Goal: Information Seeking & Learning: Learn about a topic

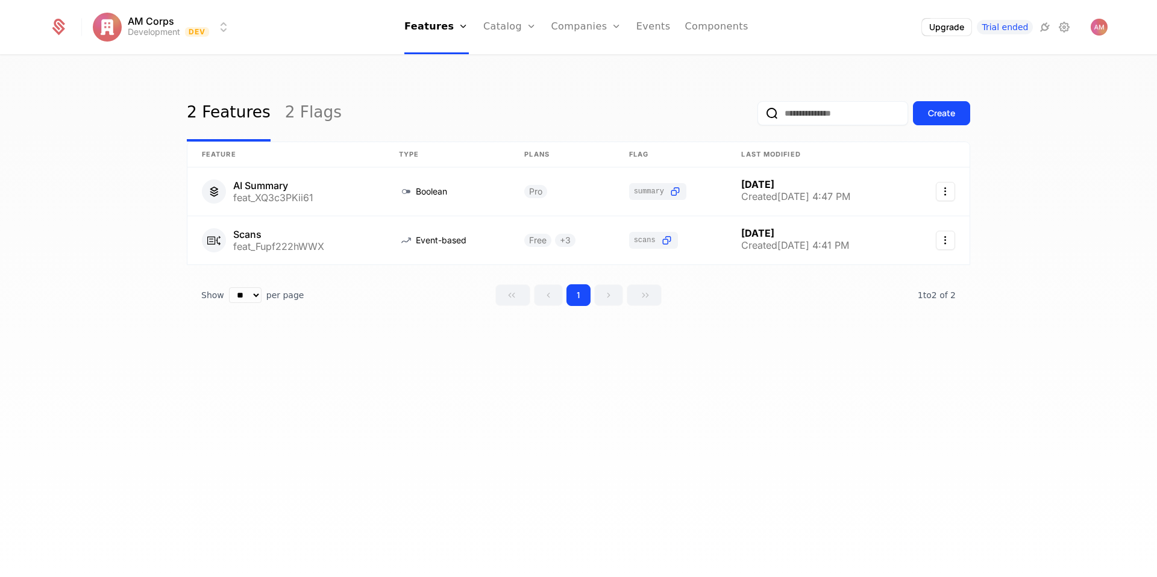
click at [612, 28] on icon "Main" at bounding box center [617, 27] width 10 height 10
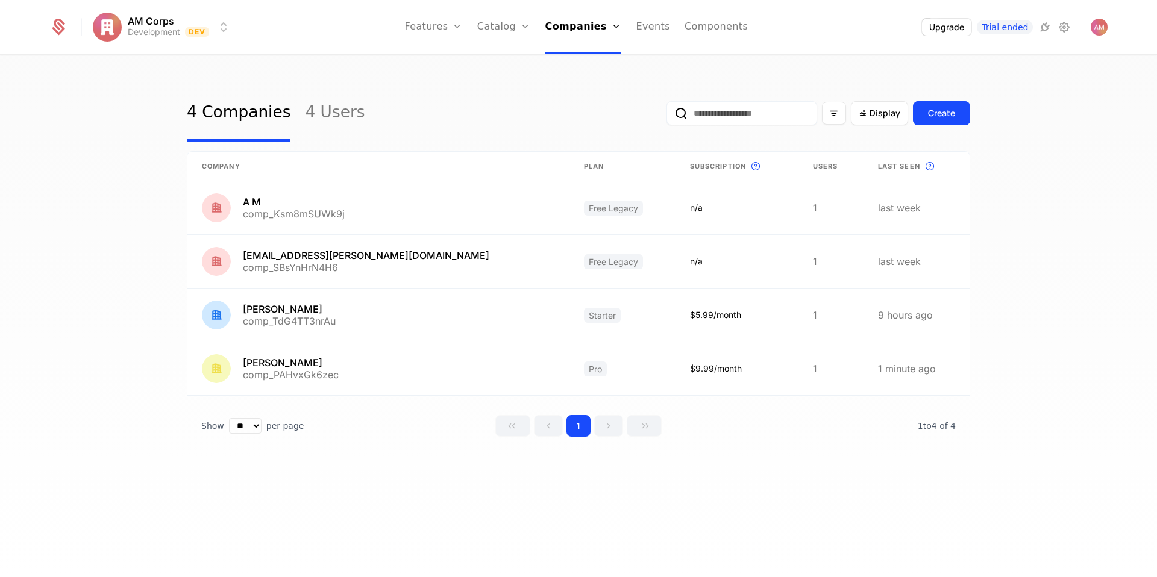
click at [183, 30] on html "AM Corps Development Dev Features Features Flags Catalog Plans Add Ons Credits …" at bounding box center [578, 288] width 1157 height 577
click at [168, 30] on html "AM Corps Development Dev Features Features Flags Catalog Plans Add Ons Credits …" at bounding box center [578, 288] width 1157 height 577
click at [63, 30] on icon at bounding box center [58, 27] width 17 height 17
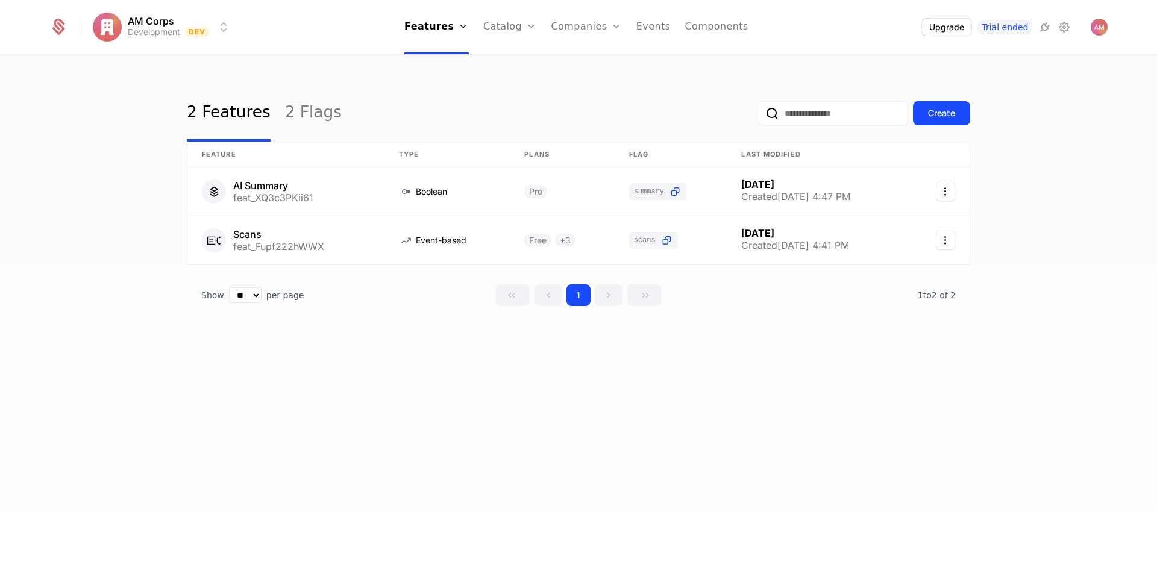
click at [63, 31] on icon at bounding box center [58, 27] width 17 height 17
click at [1091, 28] on img "Open user button" at bounding box center [1099, 27] width 17 height 17
click at [1057, 172] on div "2 Features 2 Flags Create Feature Type Plans Flag Last Modified AI Summary feat…" at bounding box center [578, 320] width 1157 height 528
click at [1100, 28] on img "Open user button" at bounding box center [1099, 27] width 17 height 17
click at [1100, 28] on img "Close user button" at bounding box center [1099, 27] width 17 height 17
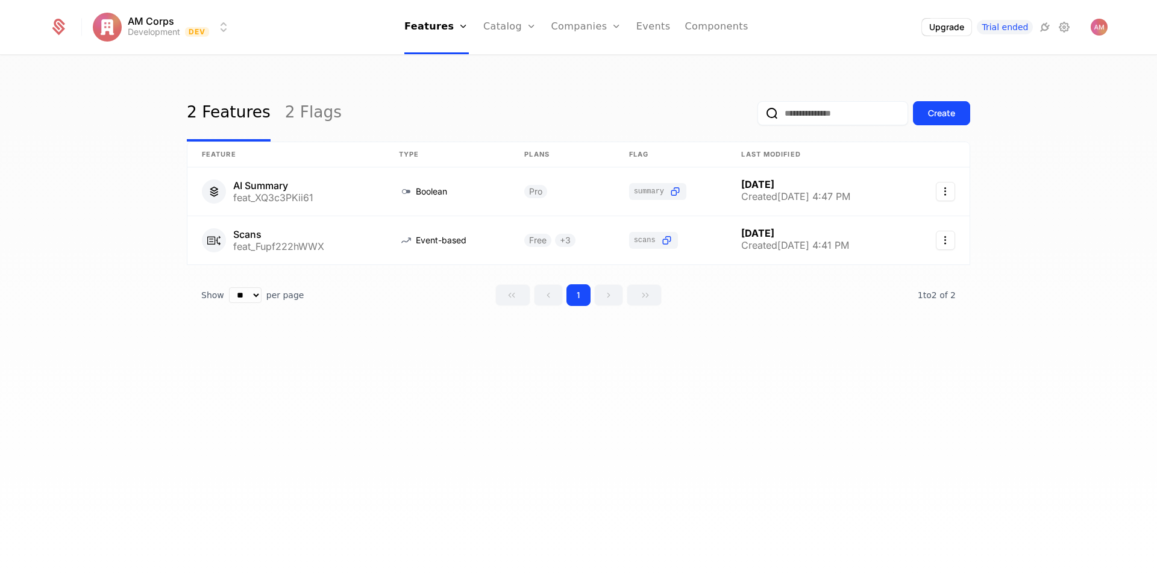
click at [587, 27] on link "Companies" at bounding box center [586, 27] width 71 height 54
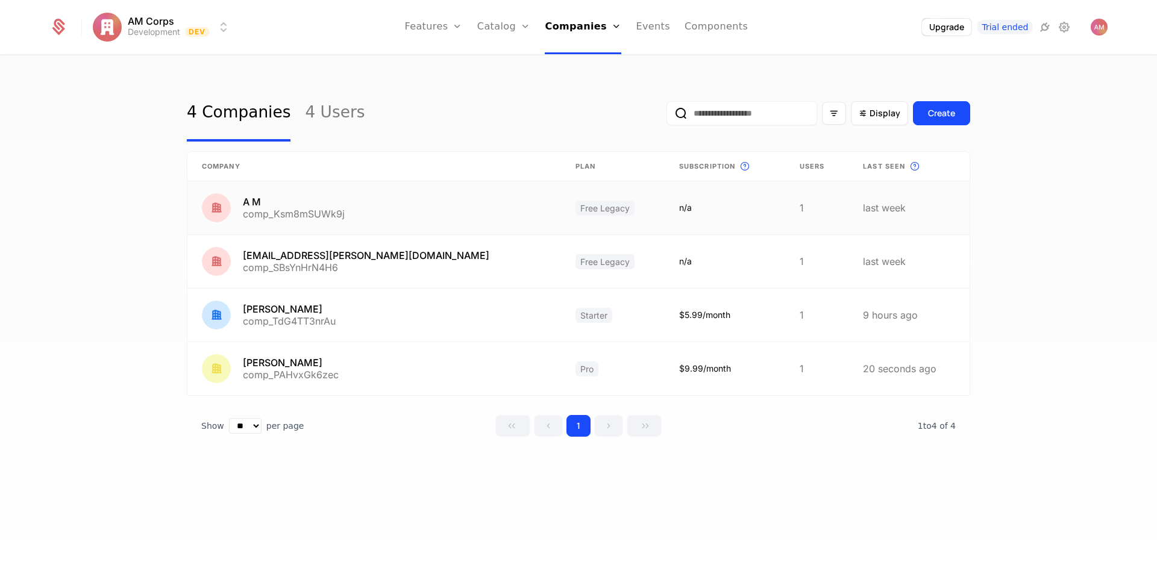
click at [280, 215] on link at bounding box center [374, 207] width 374 height 53
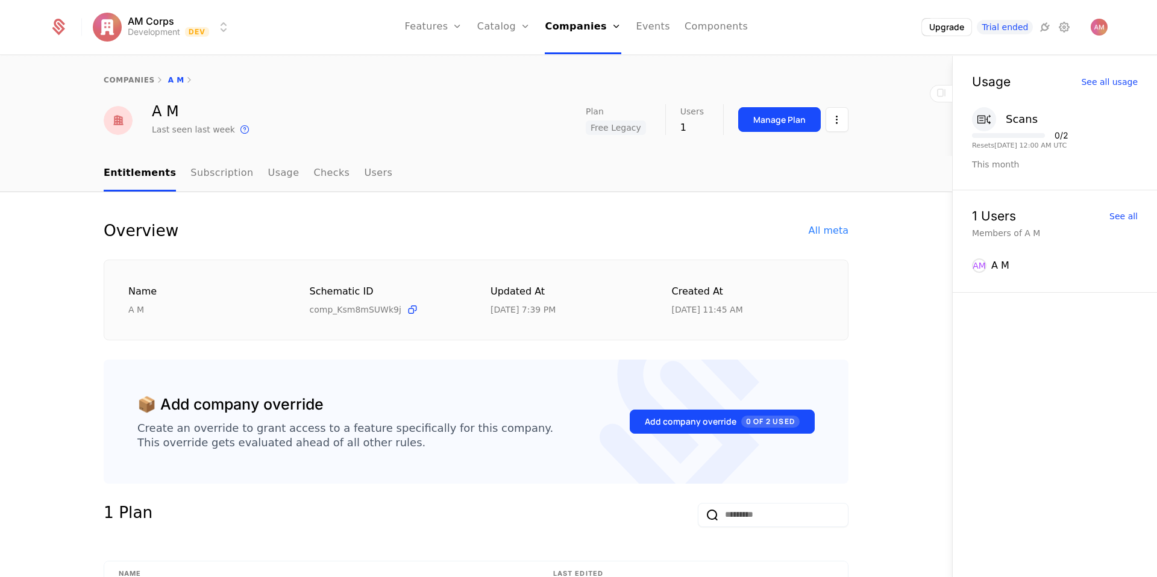
click at [364, 171] on link "Users" at bounding box center [378, 174] width 28 height 36
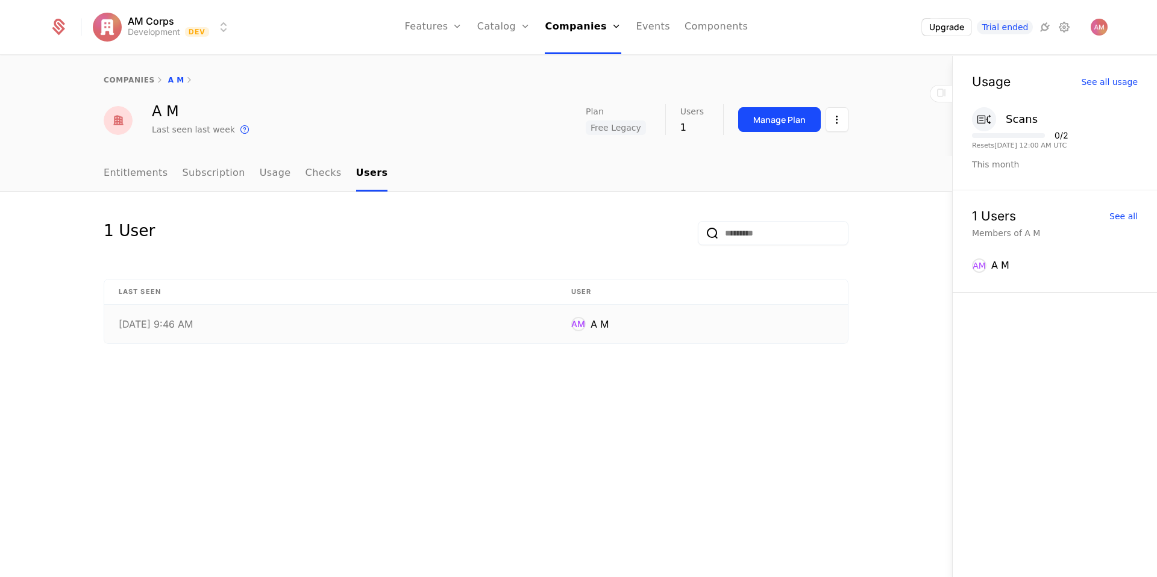
click at [352, 320] on div "10/5/25, 9:46 AM" at bounding box center [331, 324] width 424 height 10
click at [237, 131] on icon at bounding box center [244, 129] width 14 height 14
click at [155, 178] on link "Entitlements" at bounding box center [136, 174] width 64 height 36
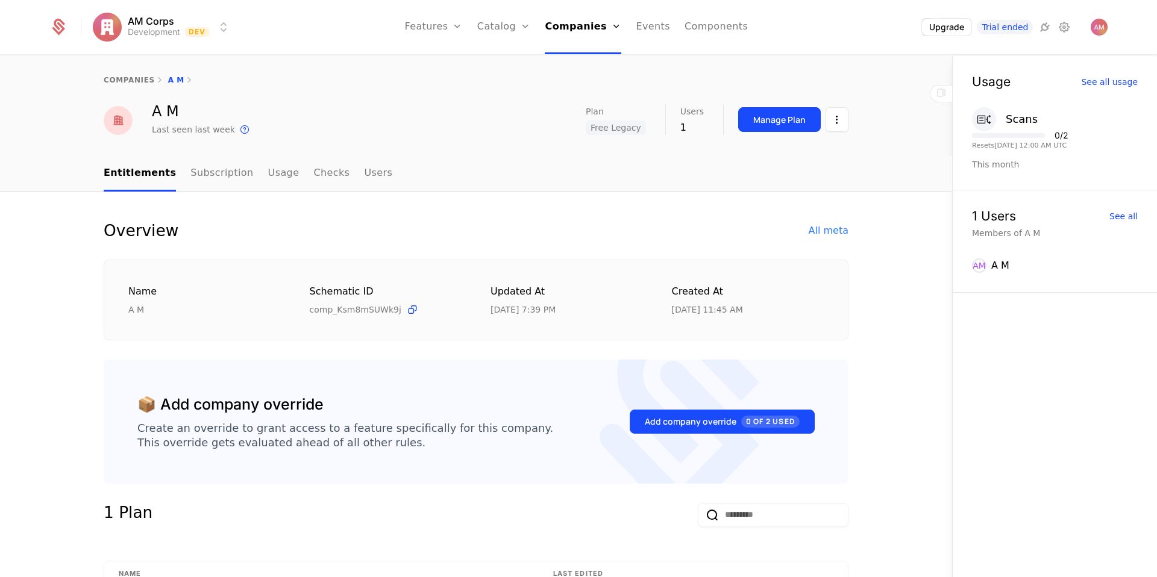
click at [199, 171] on link "Subscription" at bounding box center [221, 174] width 63 height 36
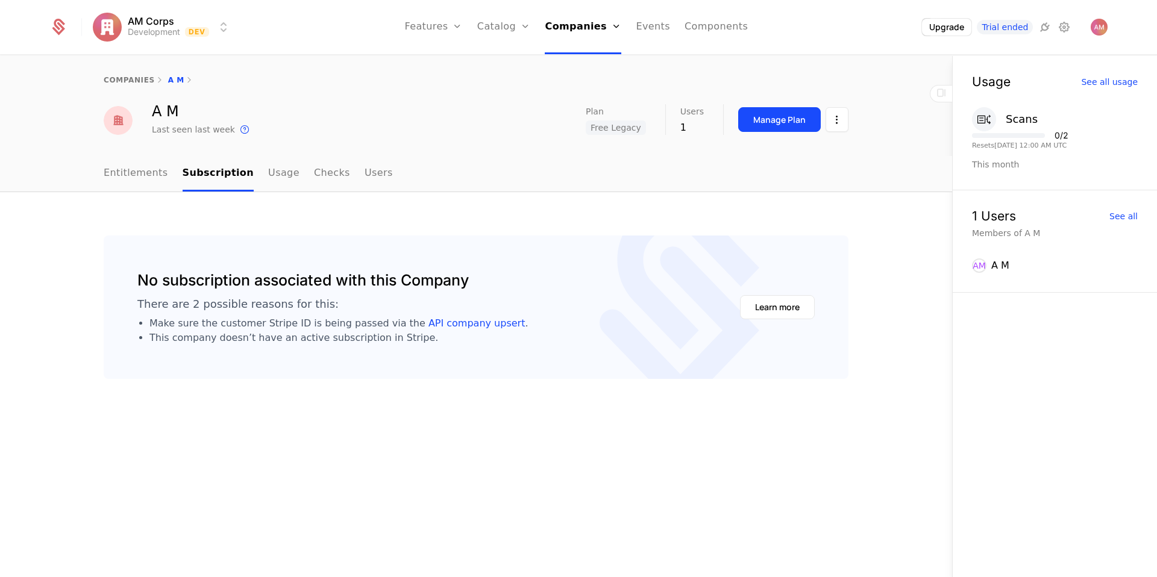
click at [272, 172] on link "Usage" at bounding box center [283, 174] width 31 height 36
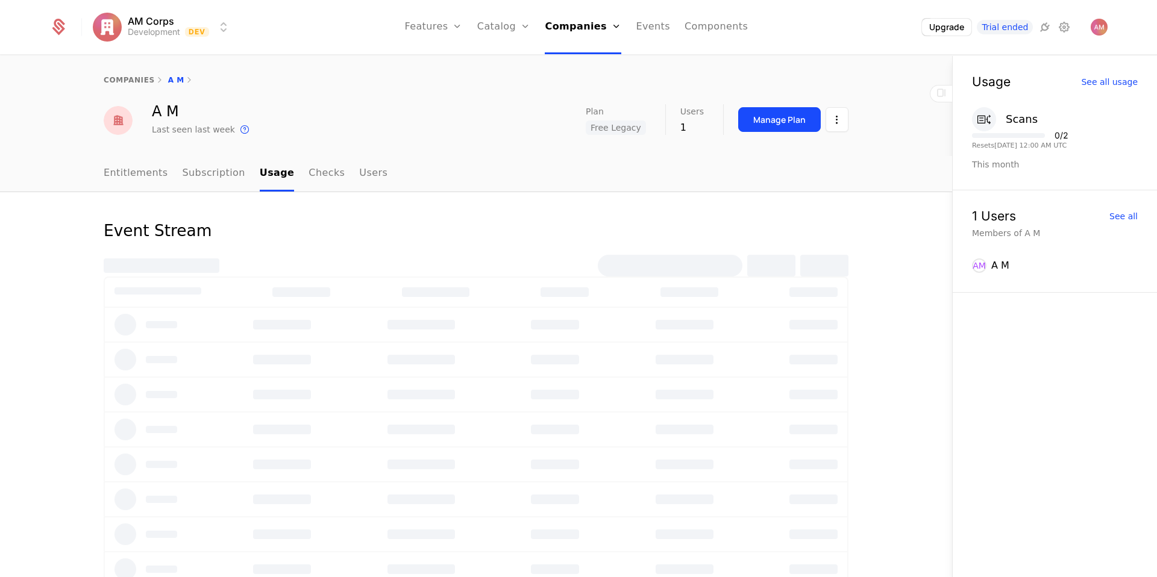
click at [309, 175] on link "Checks" at bounding box center [327, 174] width 36 height 36
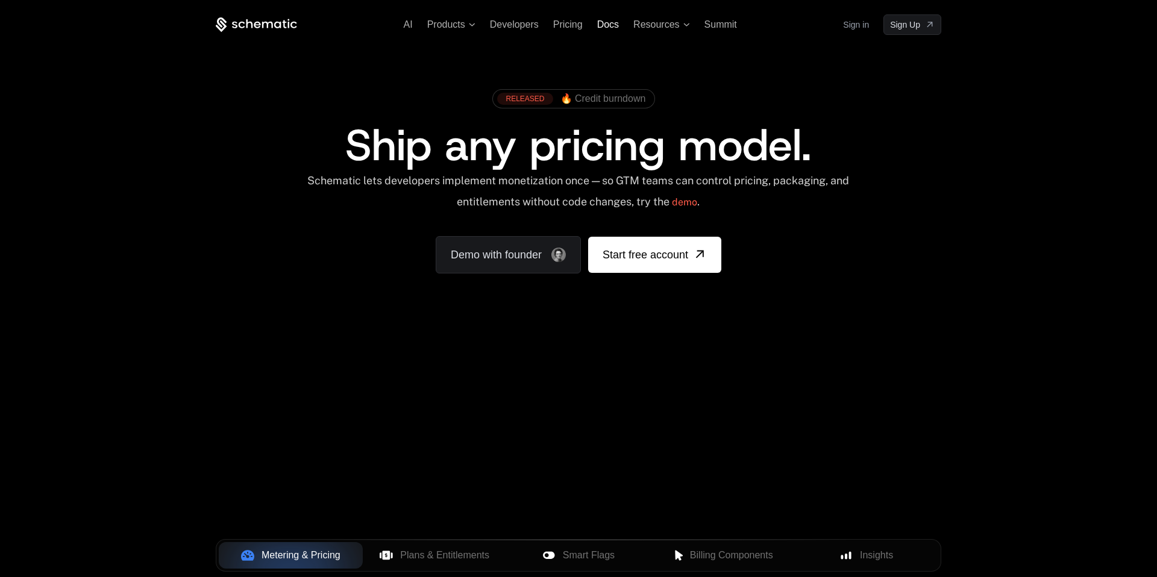
click at [610, 24] on span "Docs" at bounding box center [608, 24] width 22 height 10
